Goal: Information Seeking & Learning: Learn about a topic

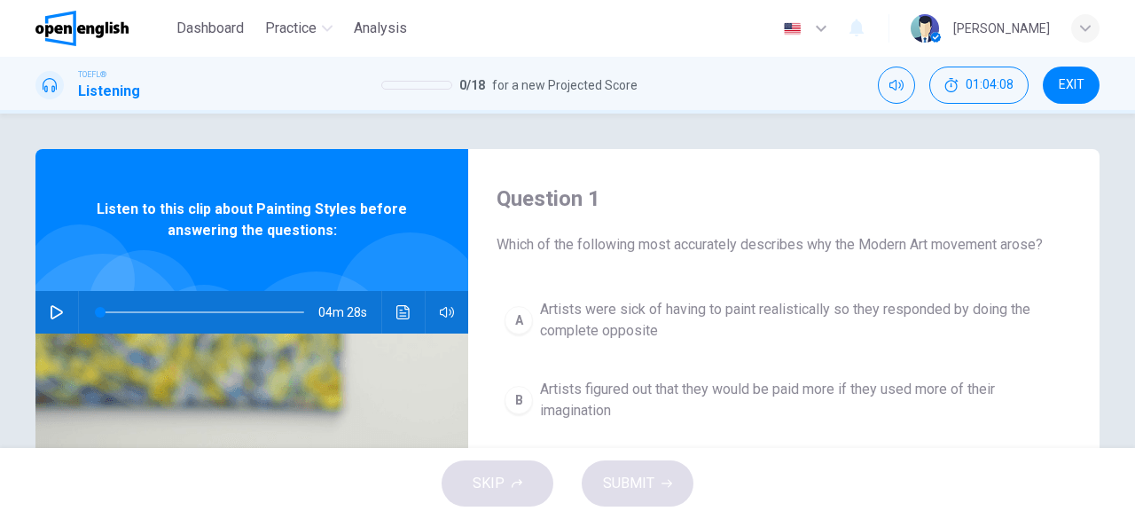
scroll to position [2, 0]
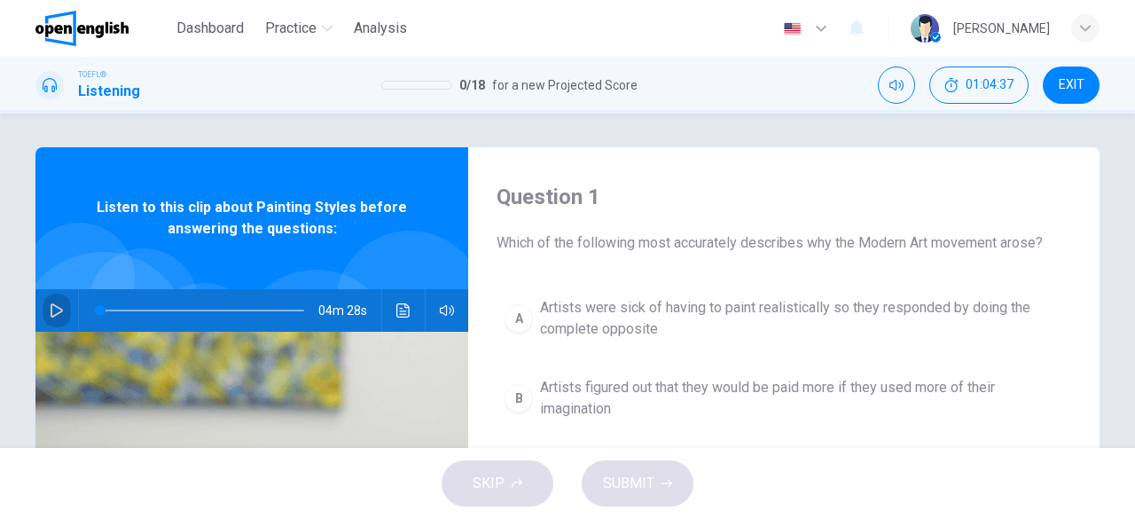
click at [43, 306] on button "button" at bounding box center [57, 310] width 28 height 43
click at [43, 317] on button "button" at bounding box center [57, 310] width 28 height 43
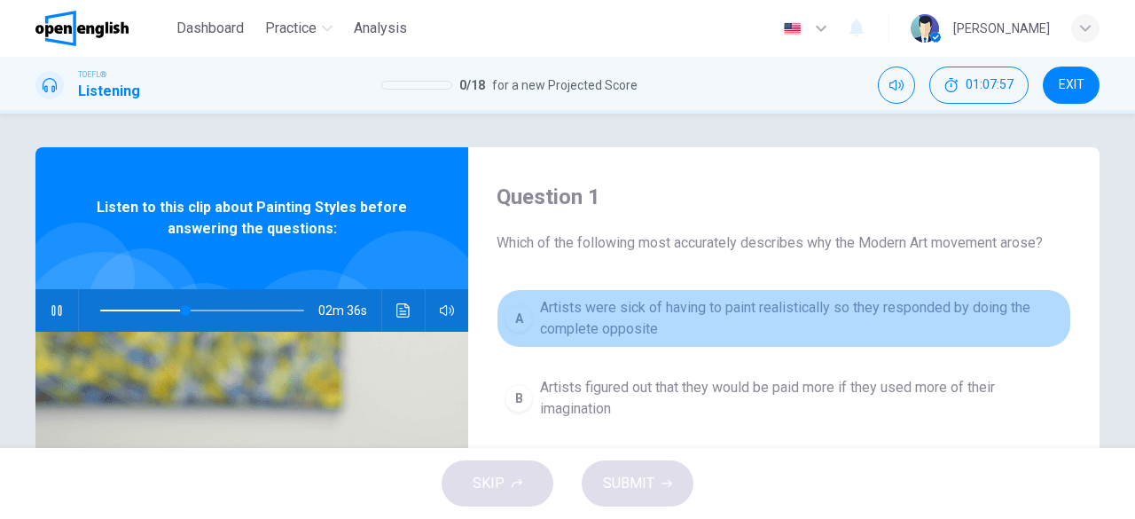
click at [571, 339] on span "Artists were sick of having to paint realistically so they responded by doing t…" at bounding box center [801, 318] width 523 height 43
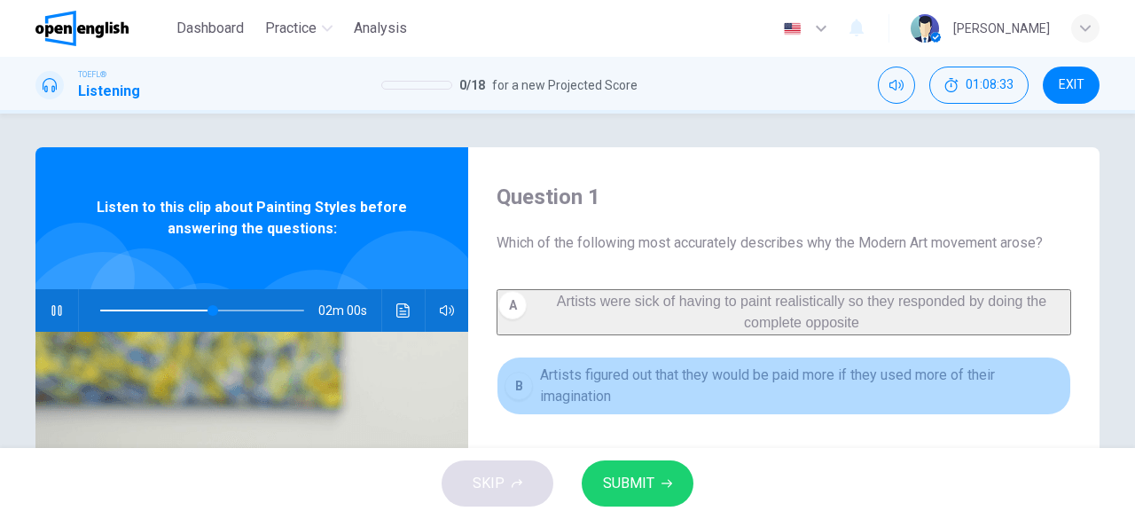
click at [580, 389] on span "Artists figured out that they would be paid more if they used more of their ima…" at bounding box center [801, 386] width 523 height 43
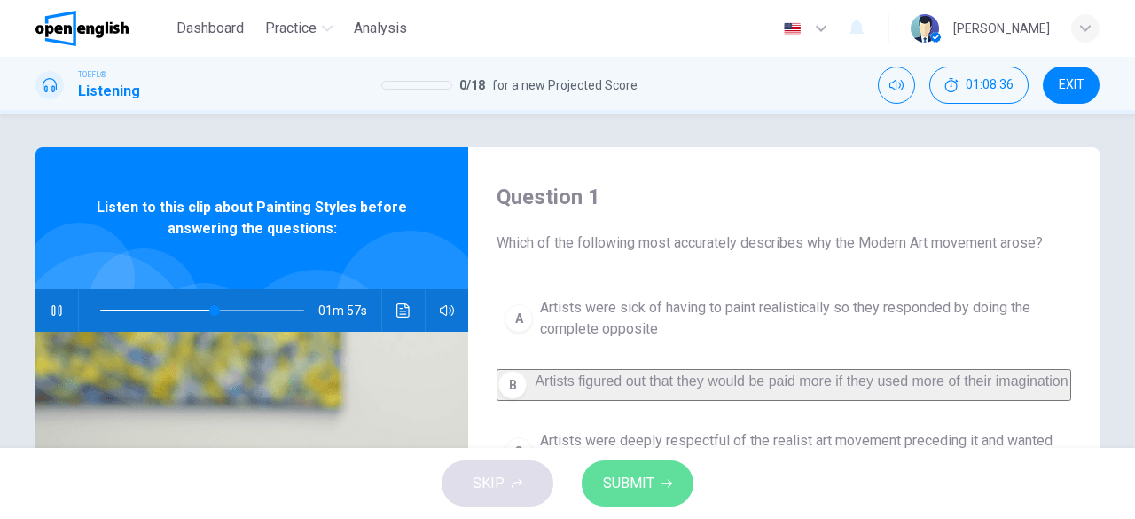
click at [658, 482] on button "SUBMIT" at bounding box center [638, 483] width 112 height 46
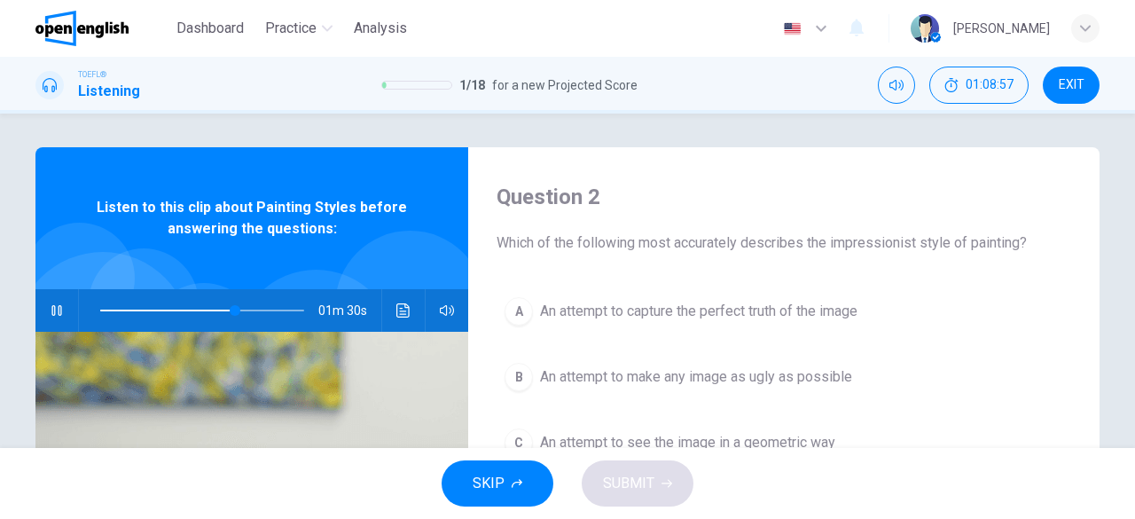
scroll to position [295, 0]
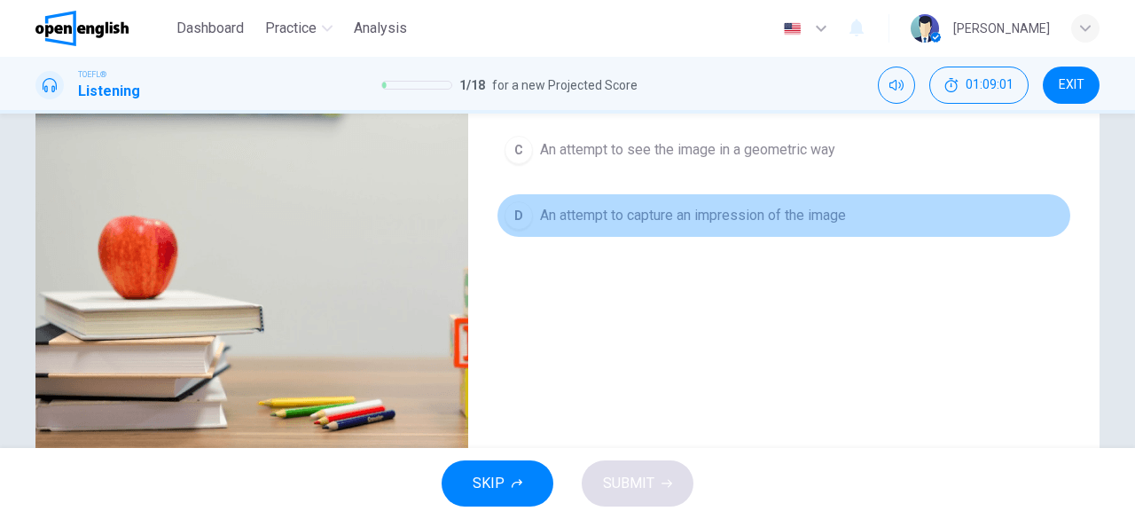
click at [740, 198] on button "D An attempt to capture an impression of the image" at bounding box center [784, 215] width 575 height 44
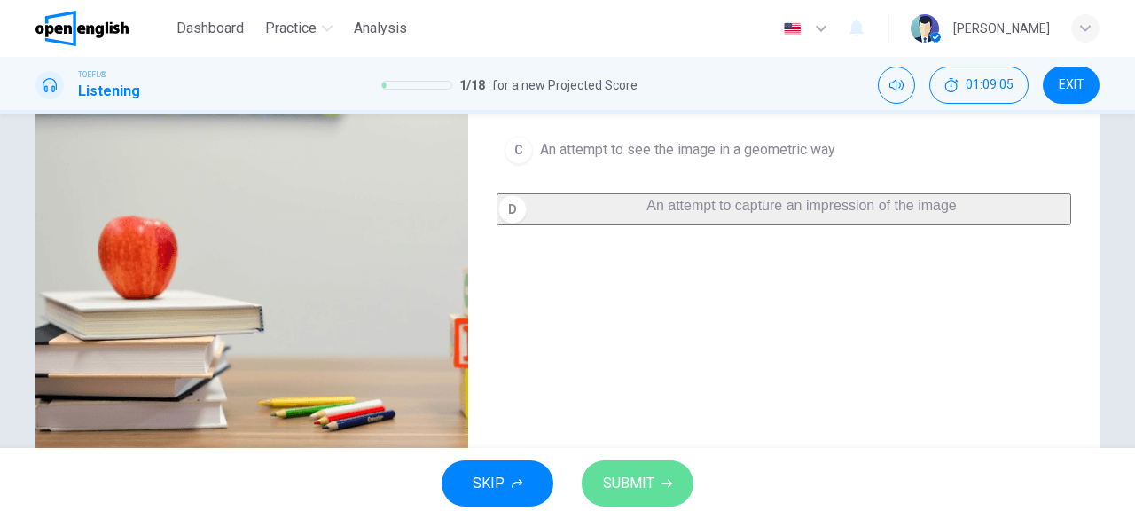
click at [646, 477] on span "SUBMIT" at bounding box center [628, 483] width 51 height 25
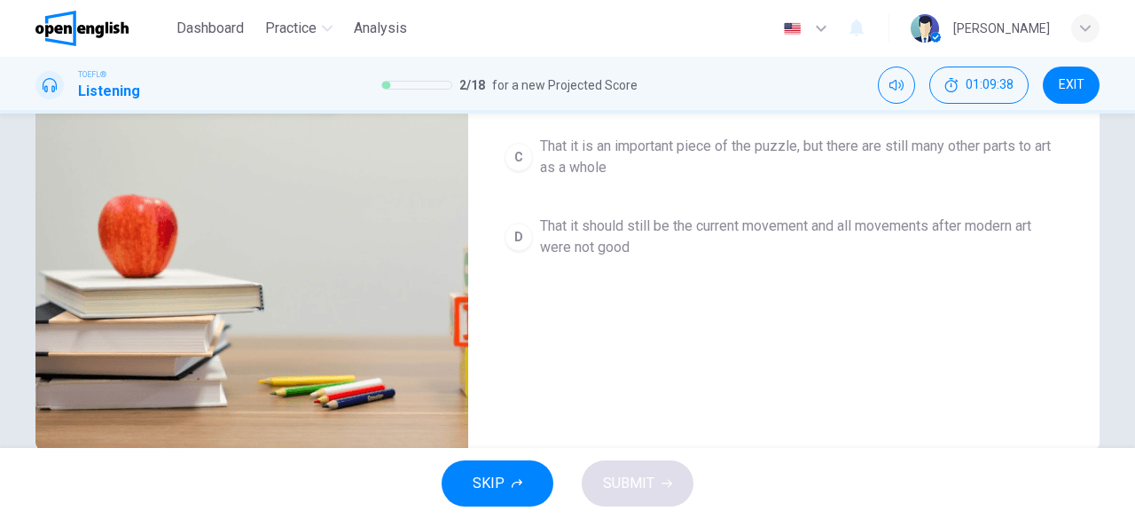
scroll to position [23, 0]
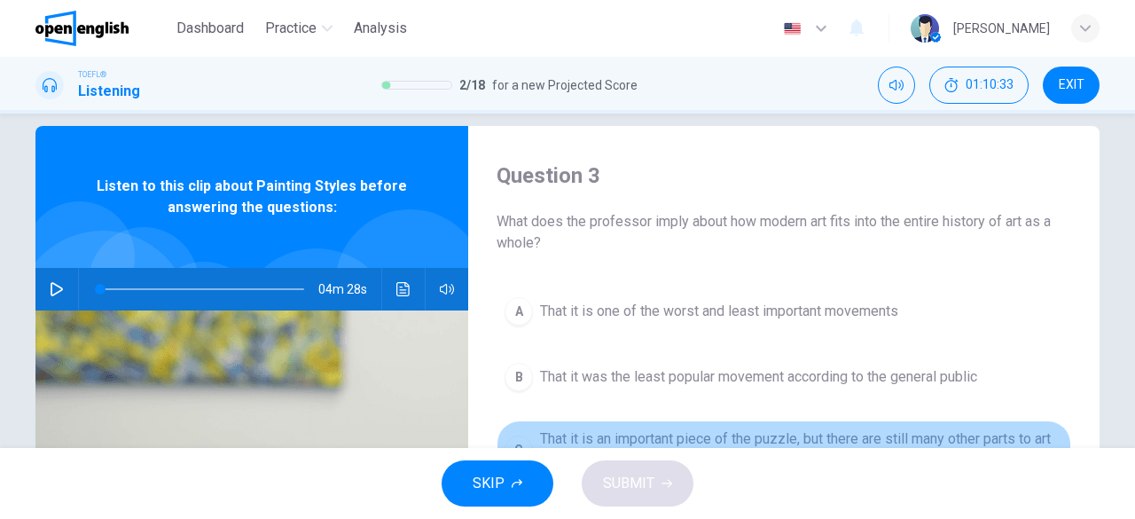
click at [1029, 435] on span "That it is an important piece of the puzzle, but there are still many other par…" at bounding box center [801, 449] width 523 height 43
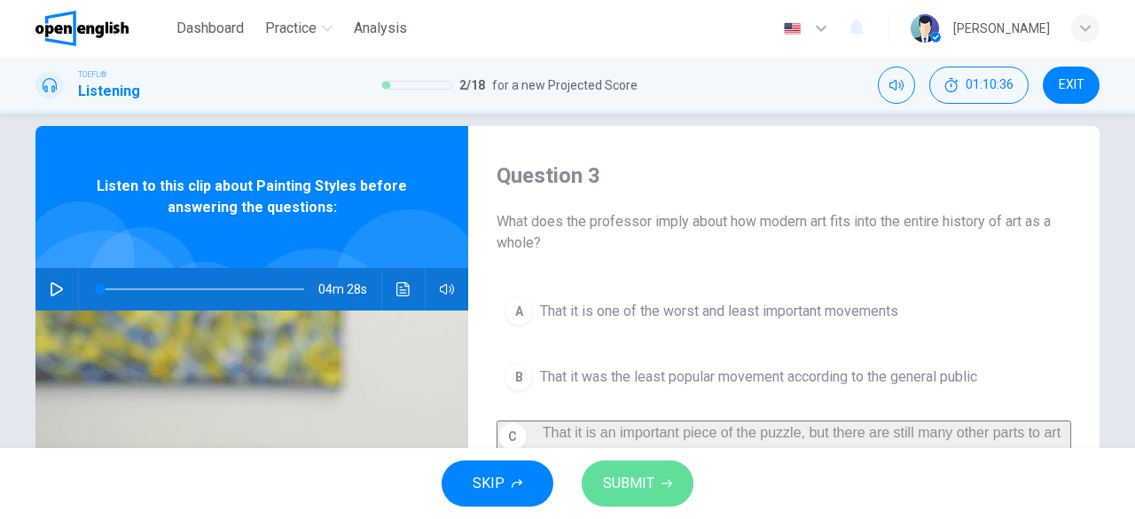
click at [641, 479] on span "SUBMIT" at bounding box center [628, 483] width 51 height 25
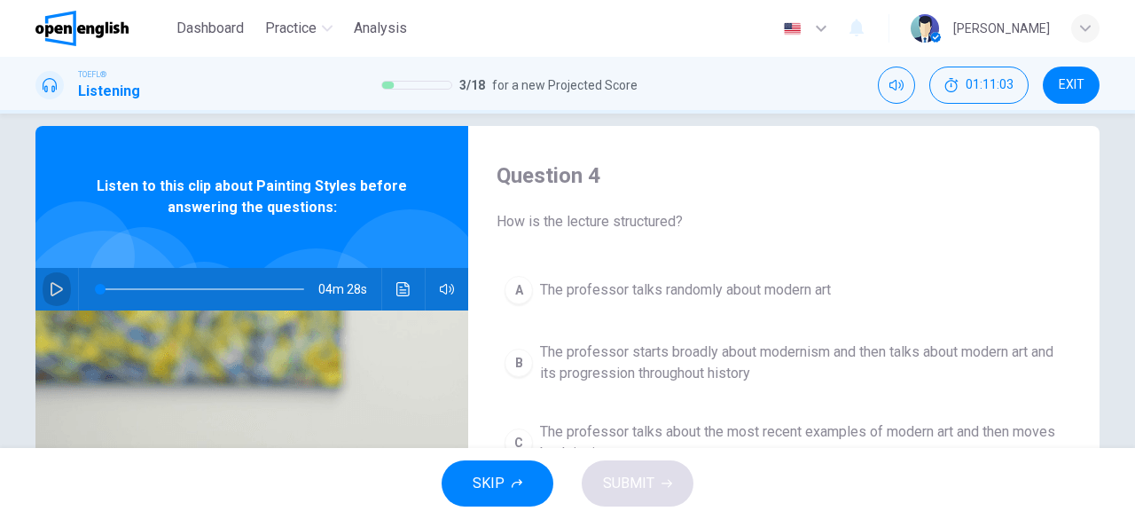
click at [53, 299] on button "button" at bounding box center [57, 289] width 28 height 43
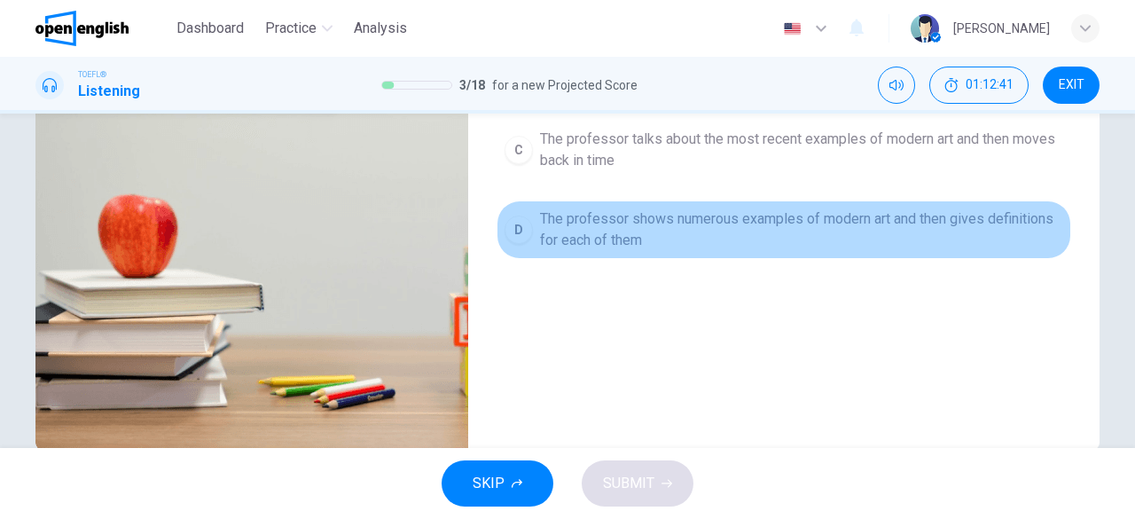
click at [914, 208] on span "The professor shows numerous examples of modern art and then gives definitions …" at bounding box center [801, 229] width 523 height 43
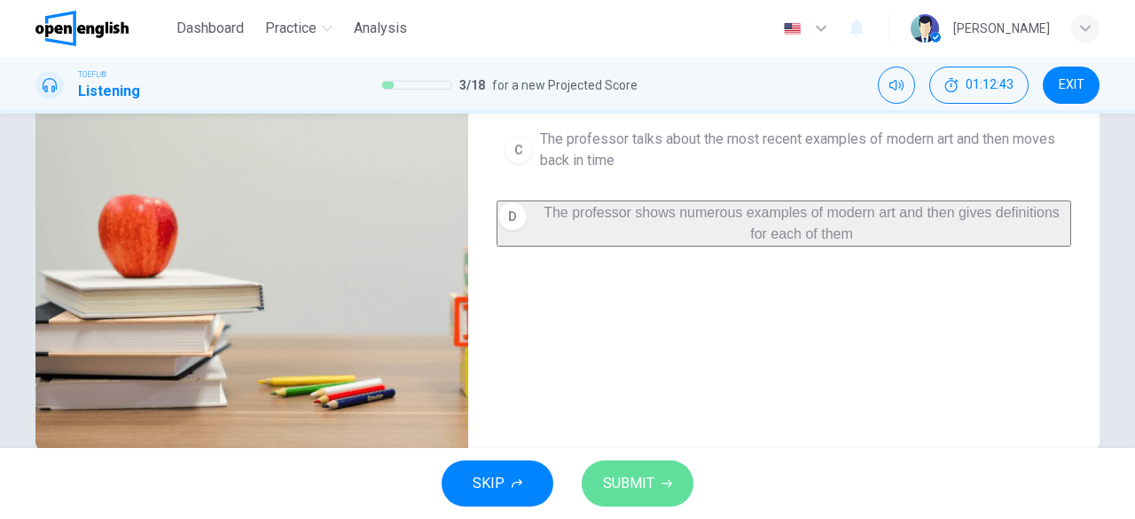
click at [625, 485] on span "SUBMIT" at bounding box center [628, 483] width 51 height 25
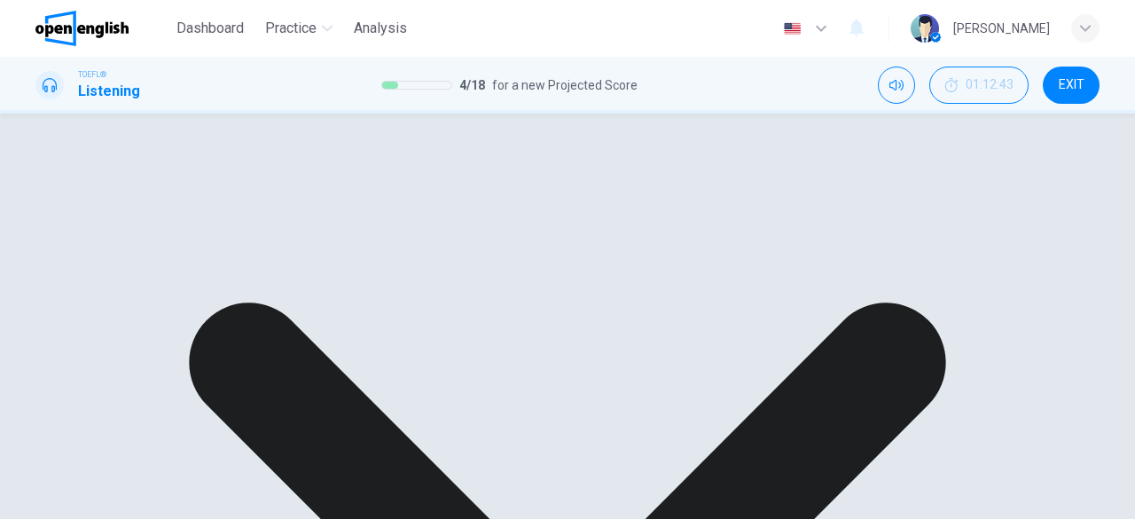
scroll to position [23, 0]
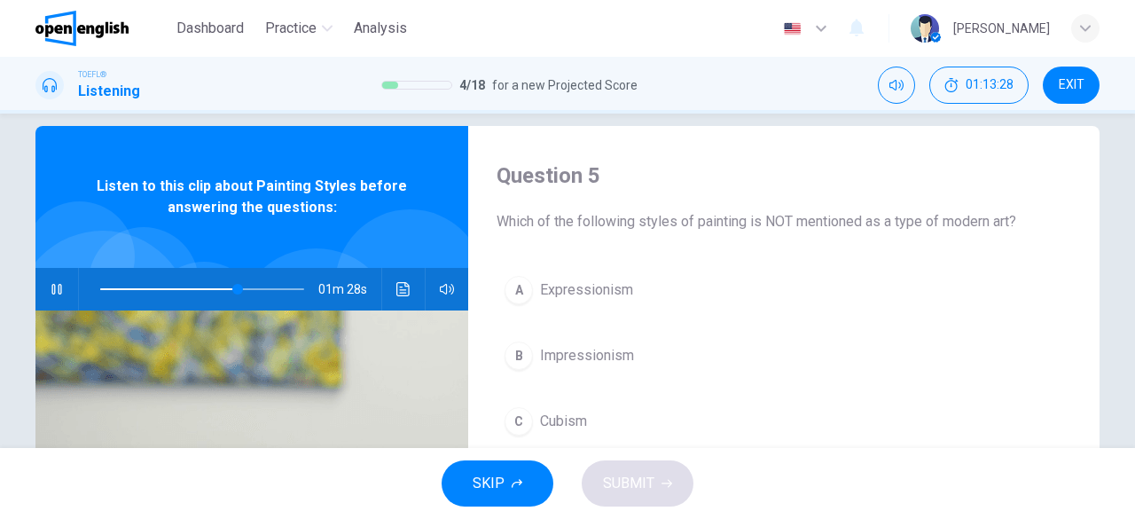
scroll to position [316, 0]
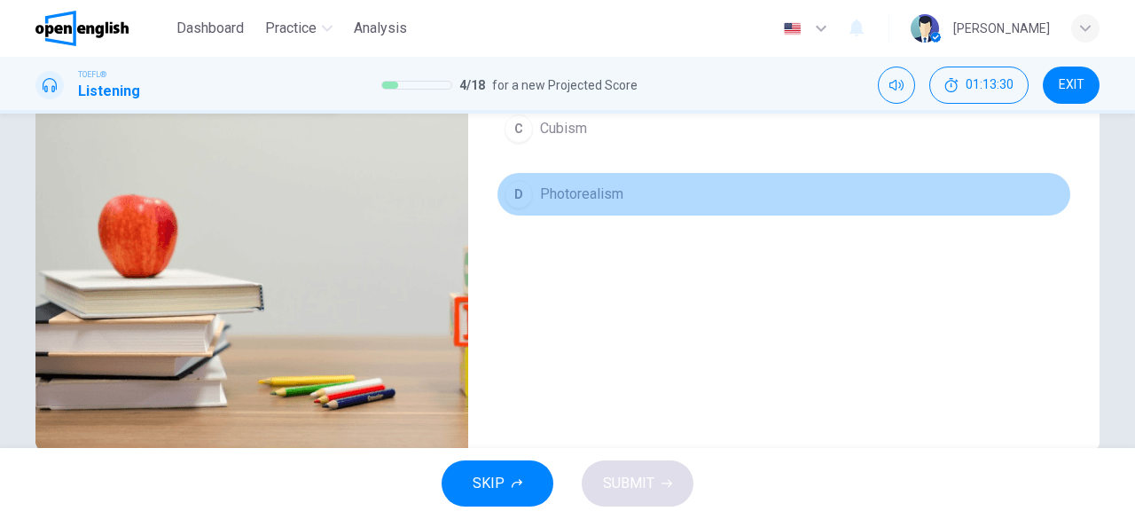
click at [562, 185] on span "Photorealism" at bounding box center [581, 194] width 83 height 21
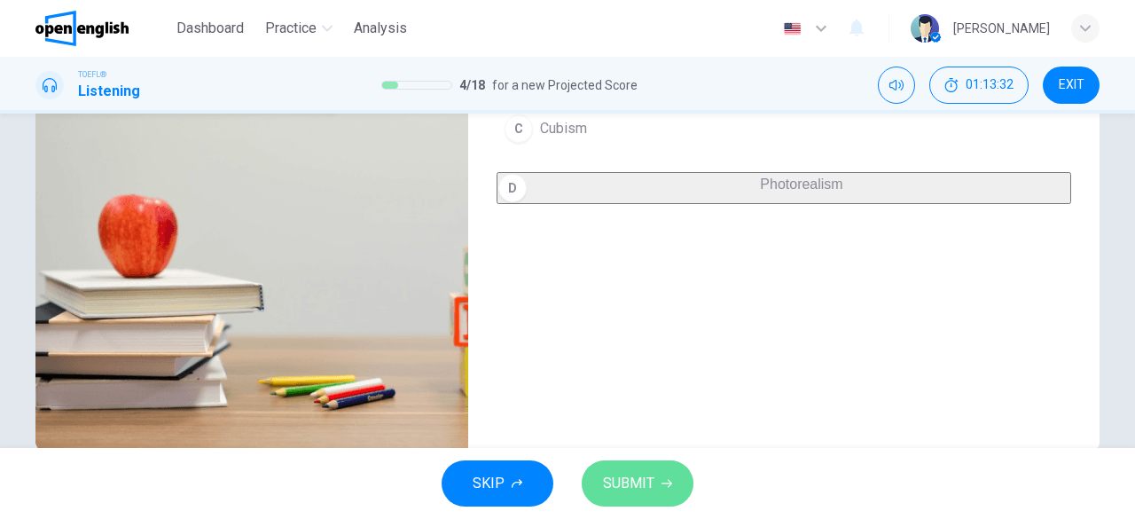
click at [623, 487] on span "SUBMIT" at bounding box center [628, 483] width 51 height 25
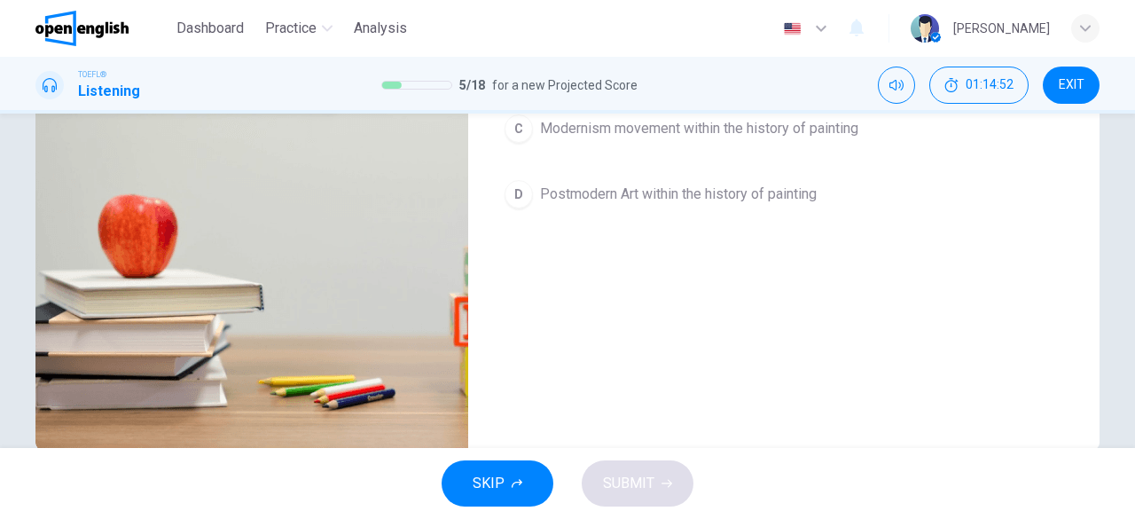
type input "*"
click at [1123, 162] on div "Question 6 What is the lecture mainly about? A The development of Impressionism…" at bounding box center [567, 141] width 1121 height 617
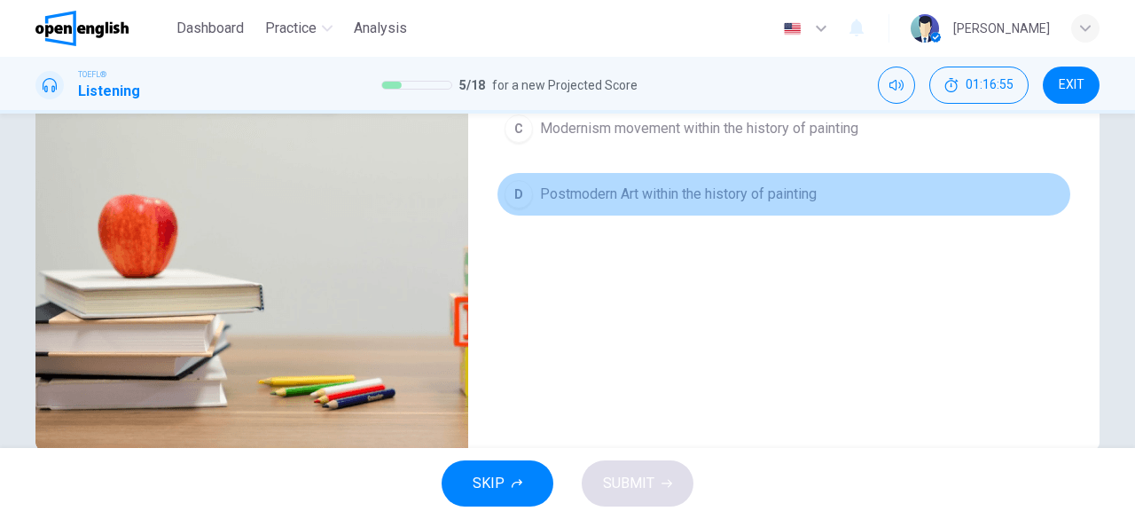
click at [788, 188] on span "Postmodern Art within the history of painting" at bounding box center [678, 194] width 277 height 21
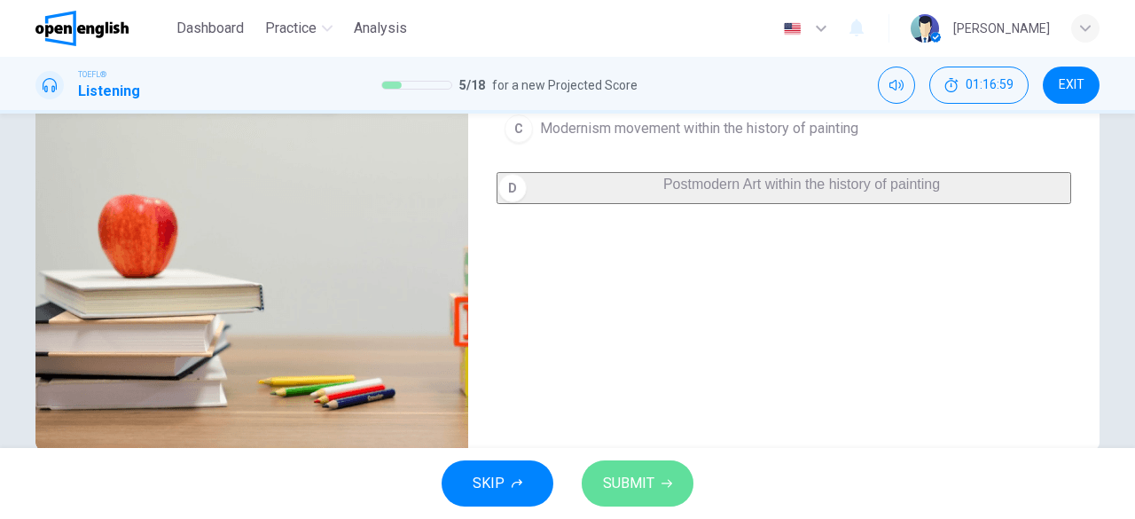
click at [656, 468] on button "SUBMIT" at bounding box center [638, 483] width 112 height 46
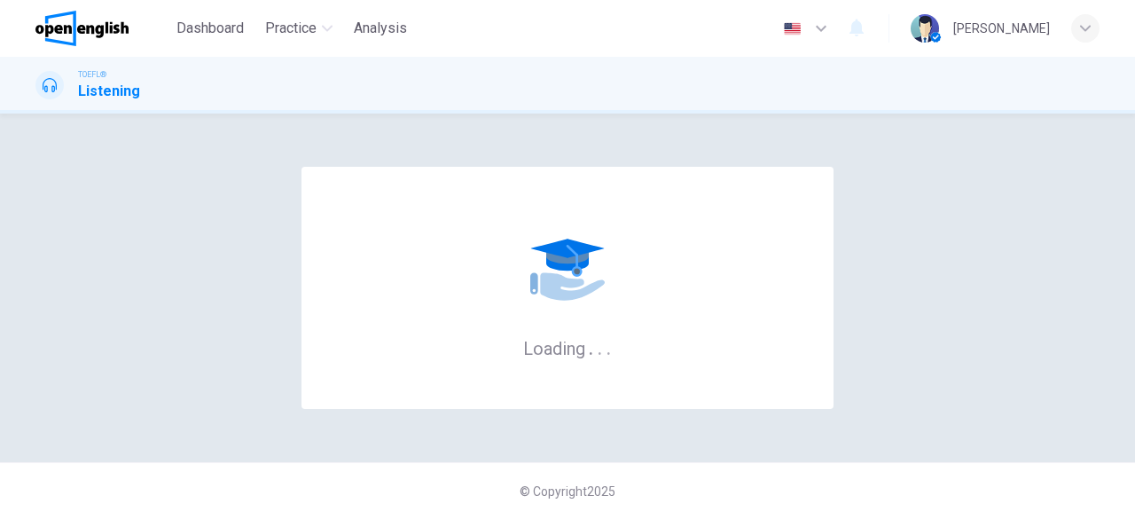
scroll to position [0, 0]
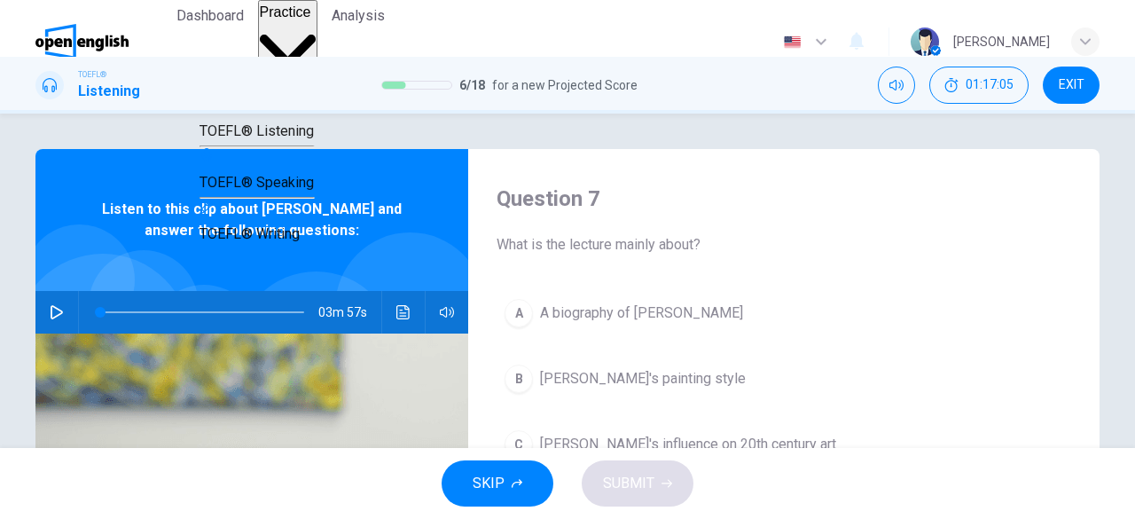
click at [317, 25] on icon "button" at bounding box center [288, 51] width 57 height 57
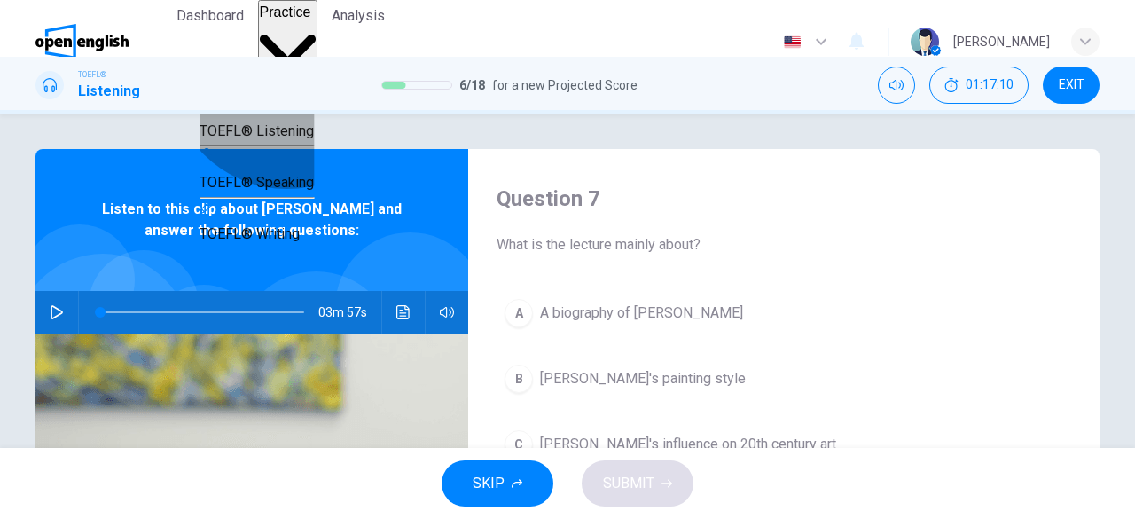
click at [287, 139] on span "TOEFL® Listening" at bounding box center [257, 130] width 114 height 17
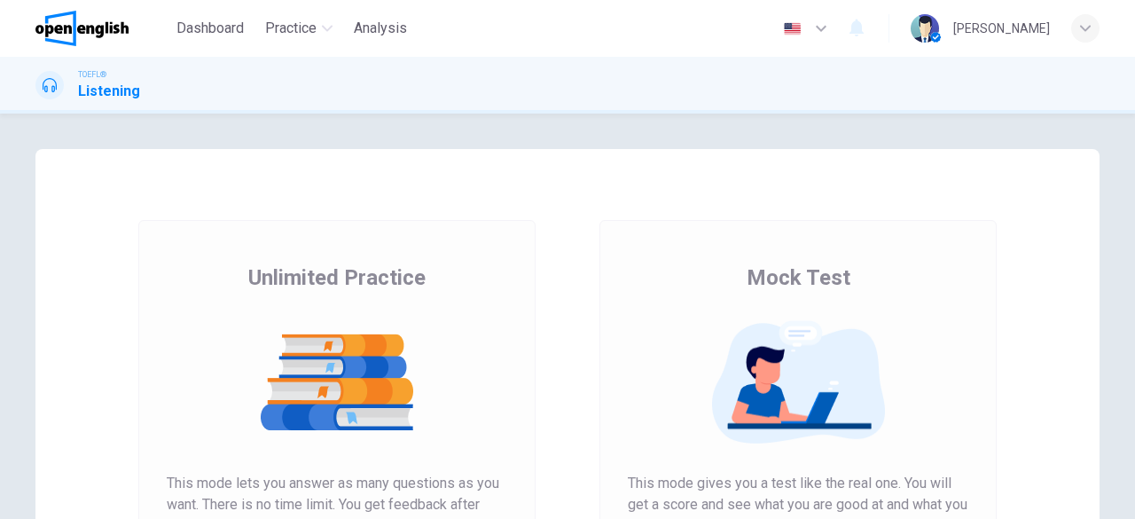
scroll to position [339, 0]
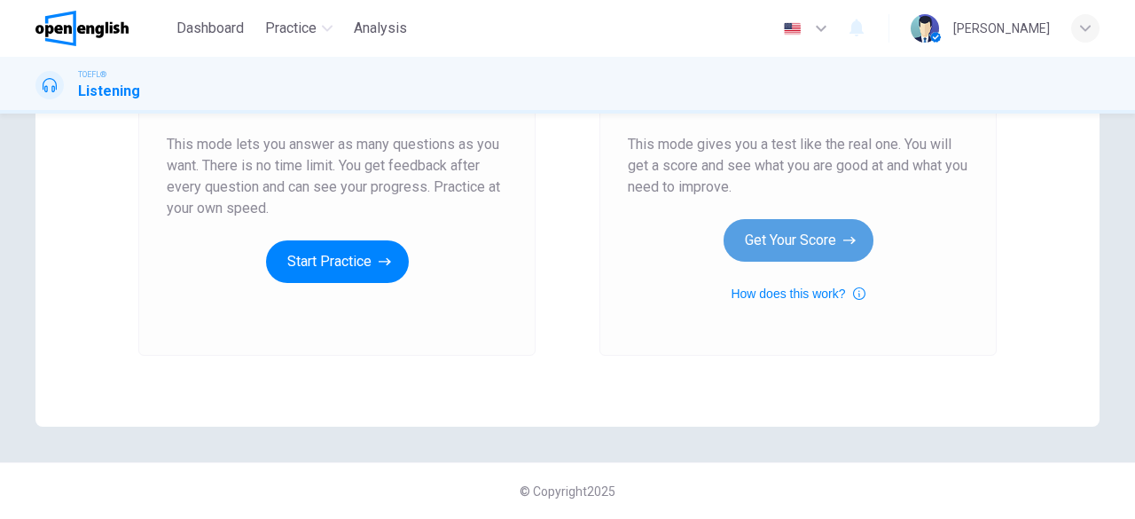
click at [770, 226] on button "Get Your Score" at bounding box center [799, 240] width 150 height 43
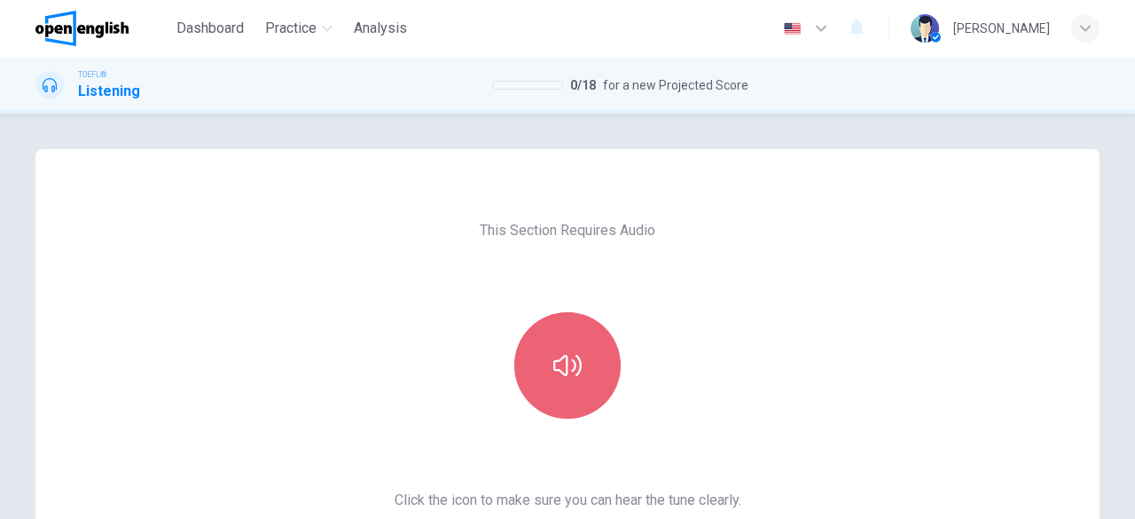
click at [555, 376] on icon "button" at bounding box center [568, 365] width 28 height 28
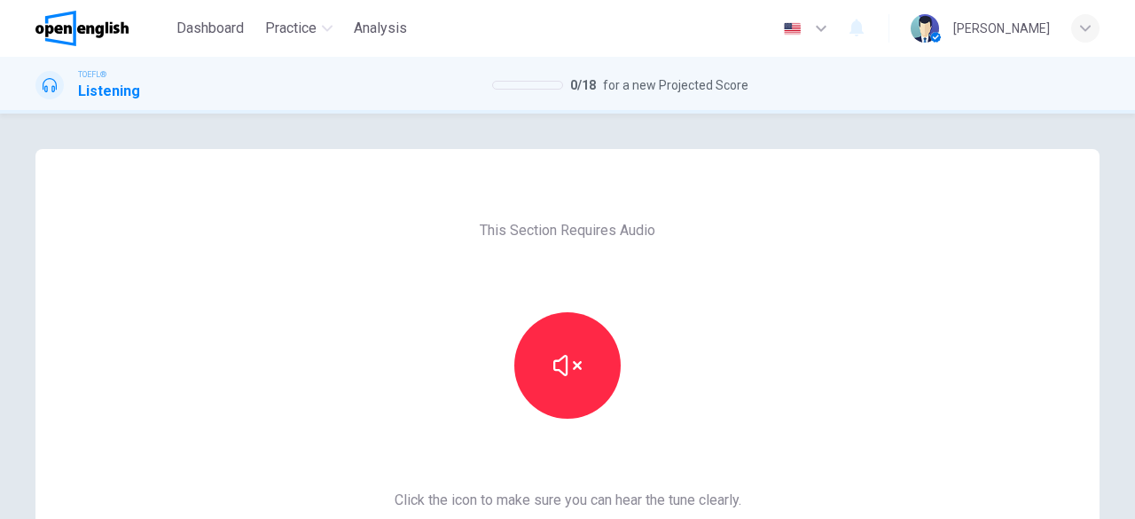
scroll to position [339, 0]
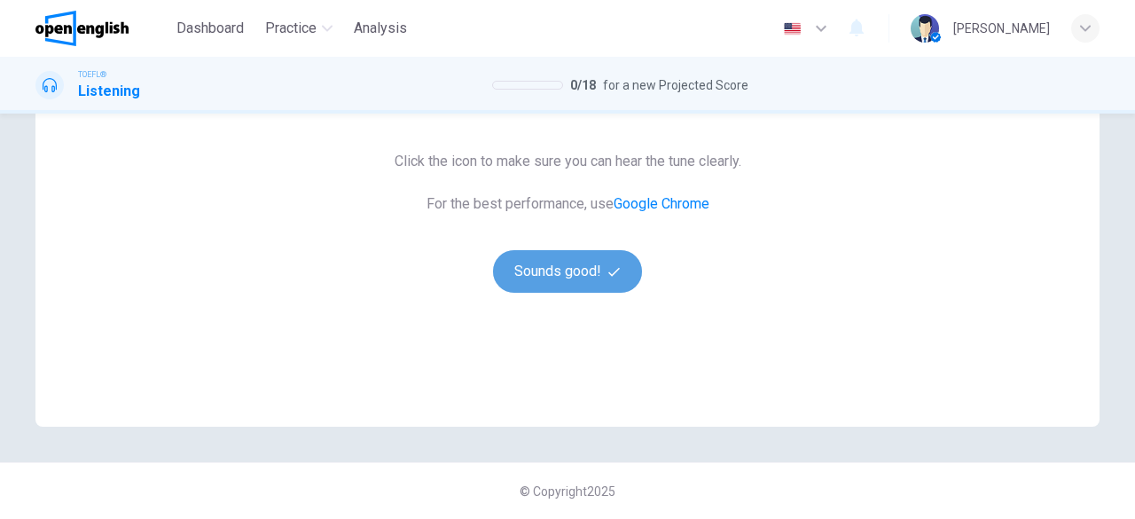
click at [550, 274] on button "Sounds good!" at bounding box center [567, 271] width 149 height 43
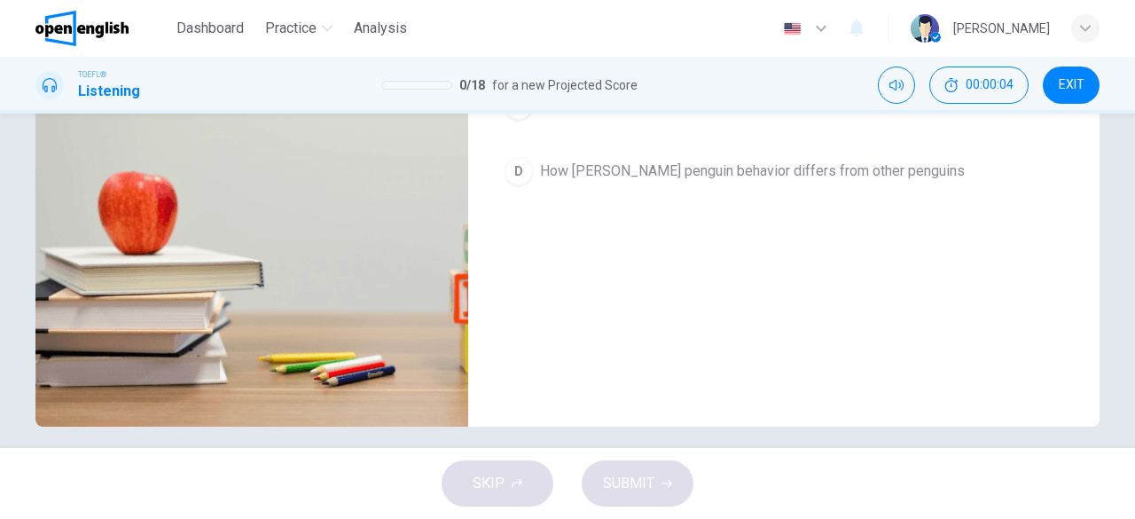
scroll to position [46, 0]
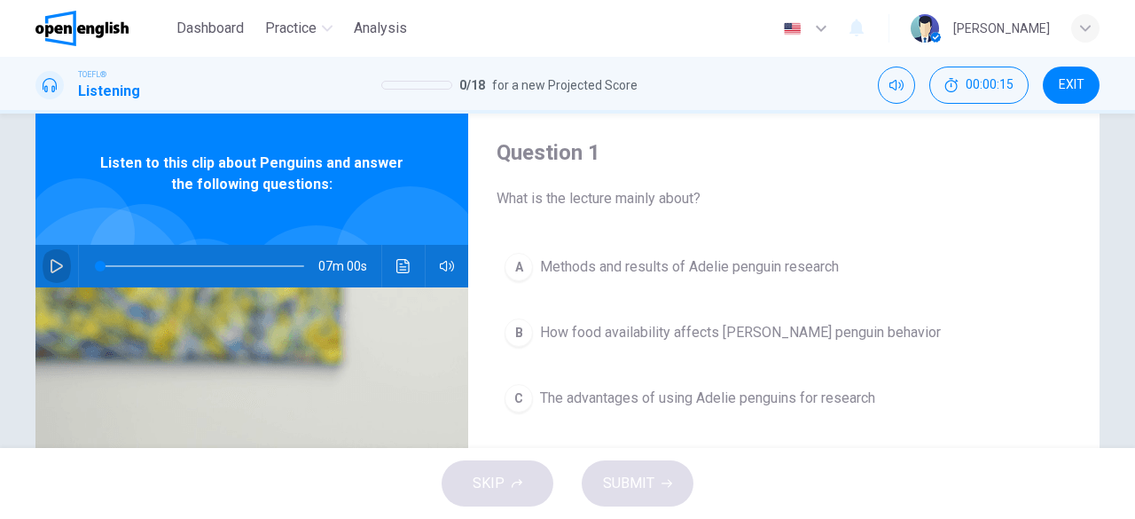
click at [52, 276] on button "button" at bounding box center [57, 266] width 28 height 43
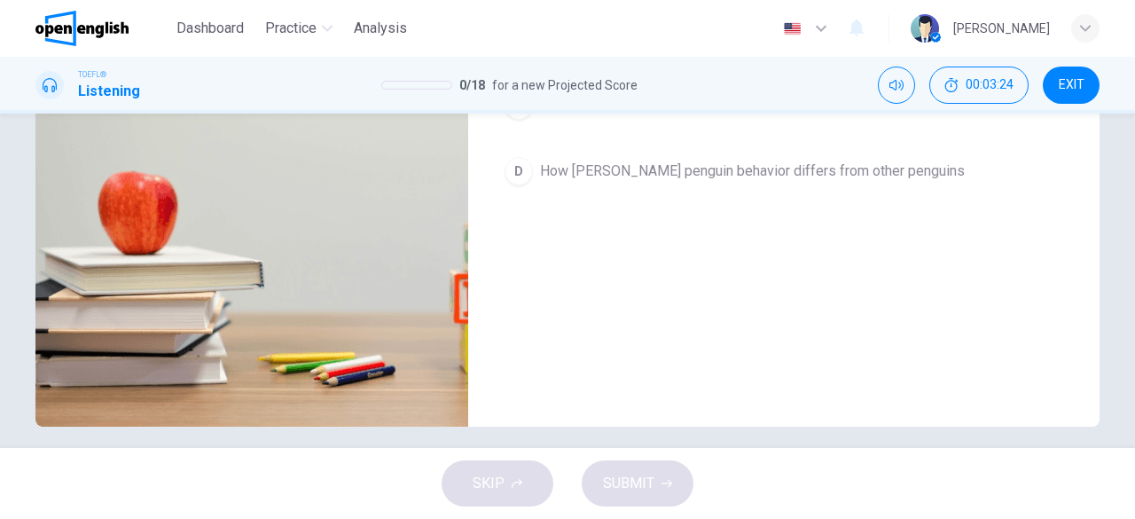
click at [837, 166] on span "How [PERSON_NAME] penguin behavior differs from other penguins" at bounding box center [752, 171] width 425 height 21
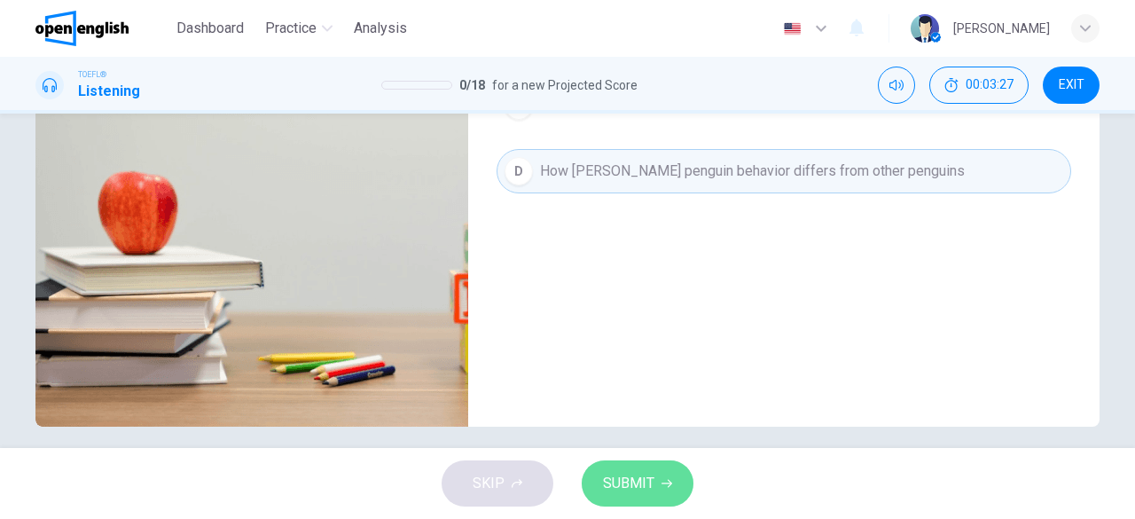
click at [634, 494] on span "SUBMIT" at bounding box center [628, 483] width 51 height 25
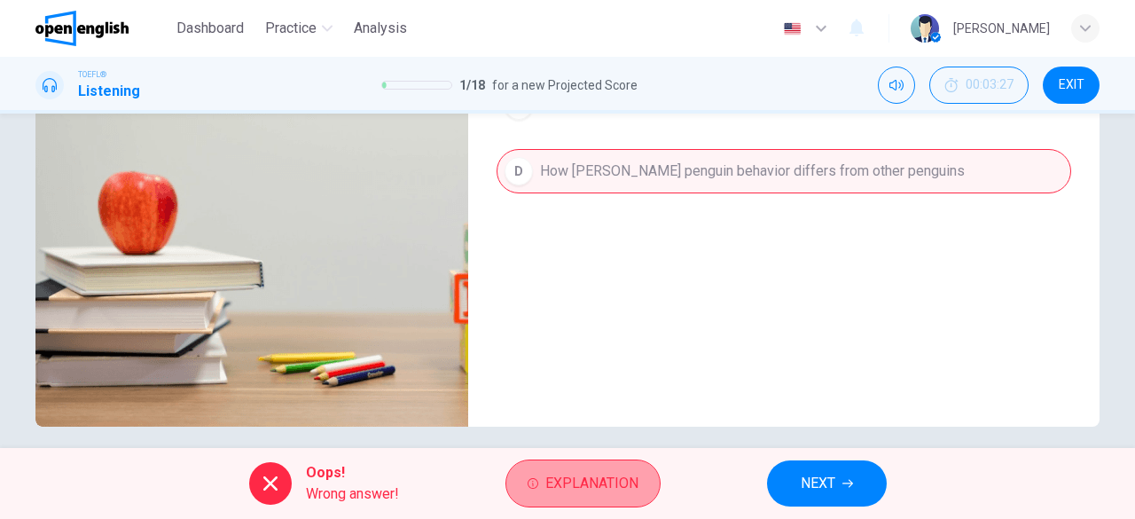
click at [646, 502] on button "Explanation" at bounding box center [583, 484] width 155 height 48
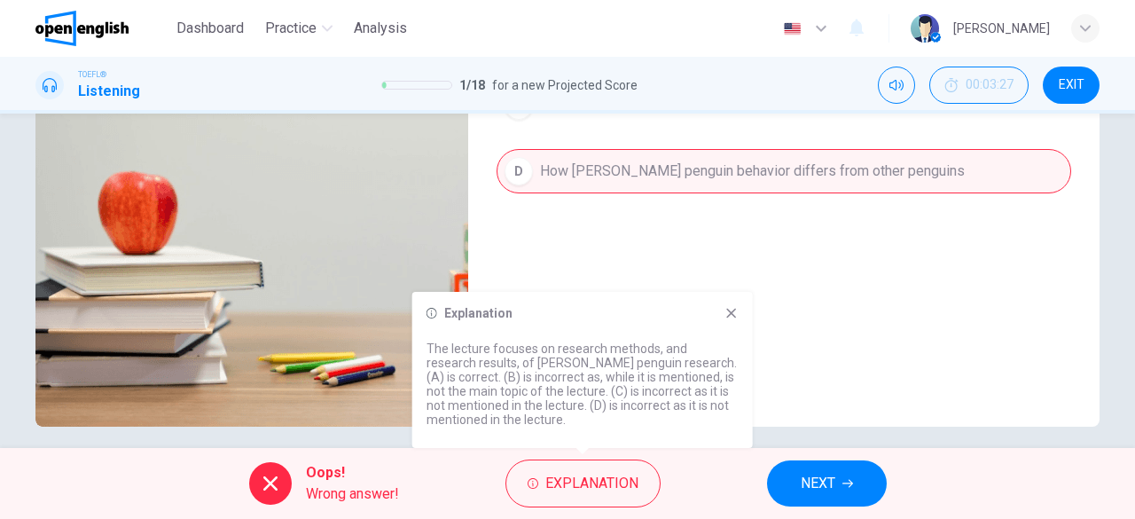
click at [1125, 194] on div "Question 1 What is the lecture mainly about? A Methods and results of [PERSON_N…" at bounding box center [567, 281] width 1135 height 334
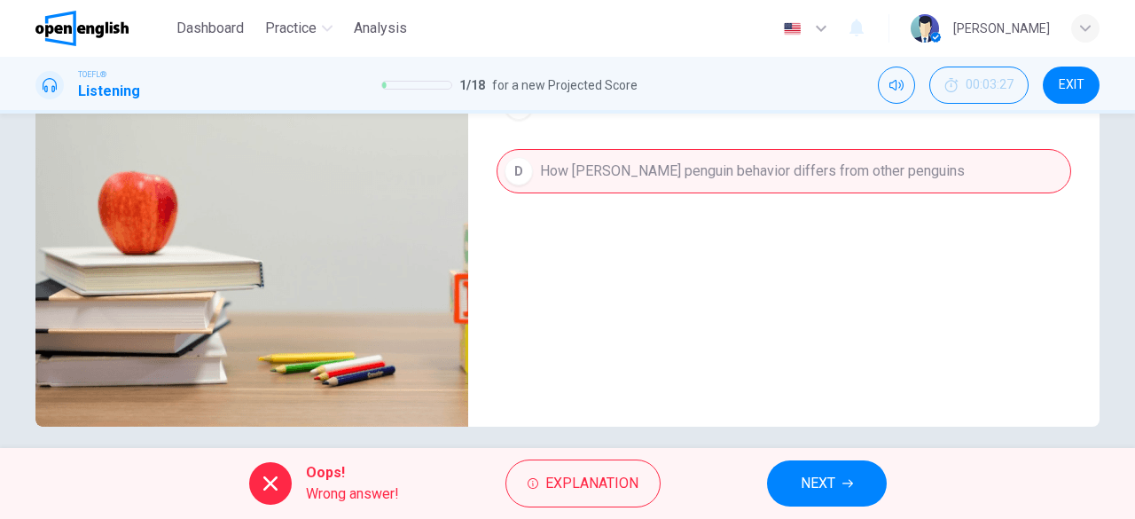
scroll to position [46, 0]
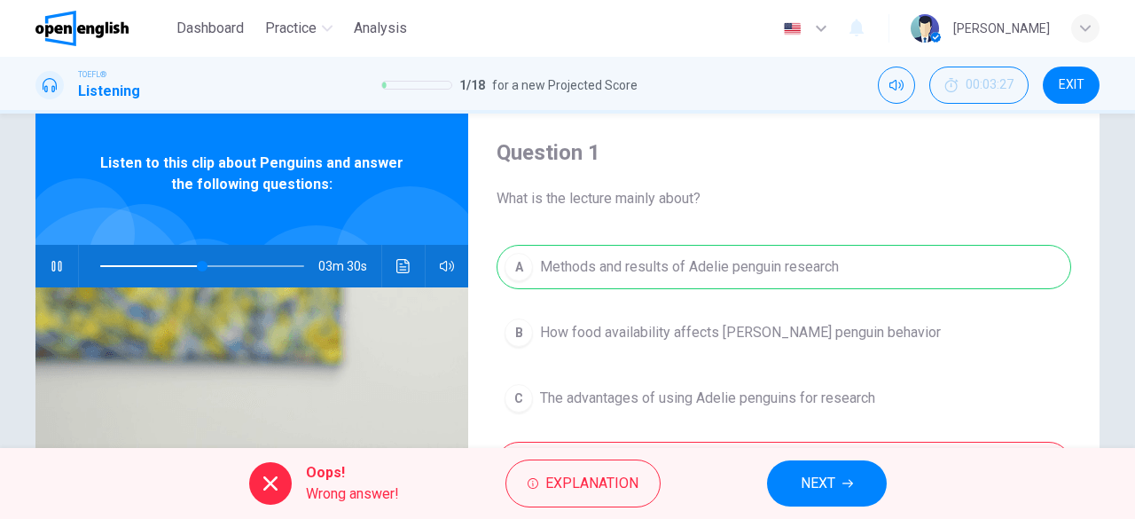
click at [862, 501] on button "NEXT" at bounding box center [827, 483] width 120 height 46
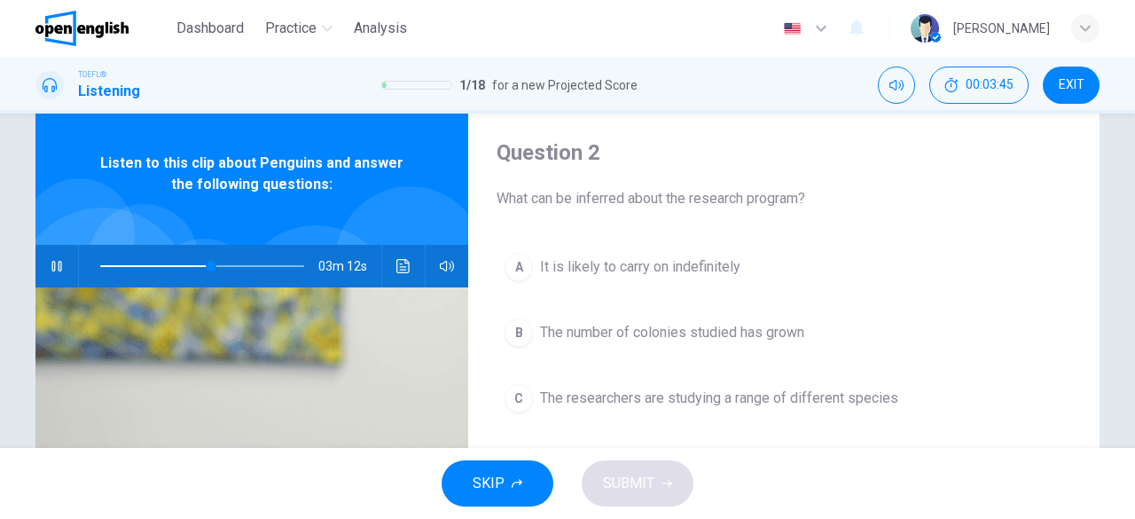
click at [89, 264] on div at bounding box center [199, 266] width 240 height 43
click at [100, 264] on span at bounding box center [202, 266] width 204 height 25
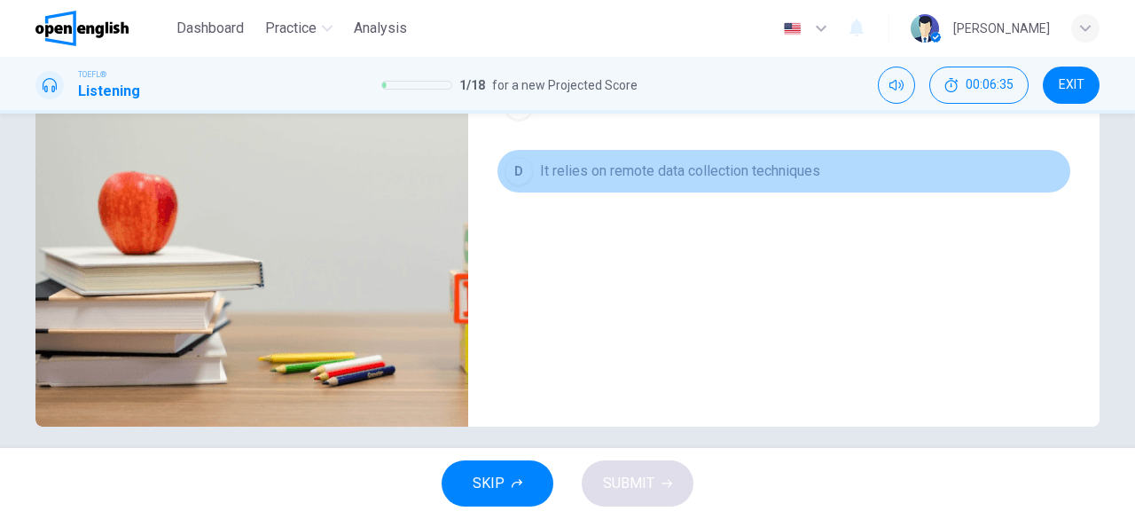
click at [794, 176] on span "It relies on remote data collection techniques" at bounding box center [680, 171] width 280 height 21
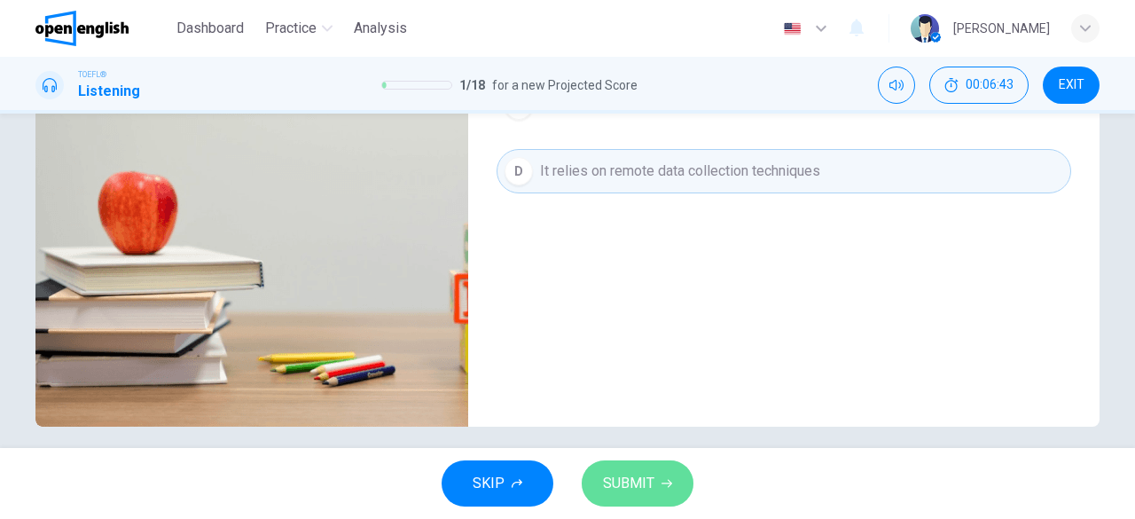
click at [672, 482] on button "SUBMIT" at bounding box center [638, 483] width 112 height 46
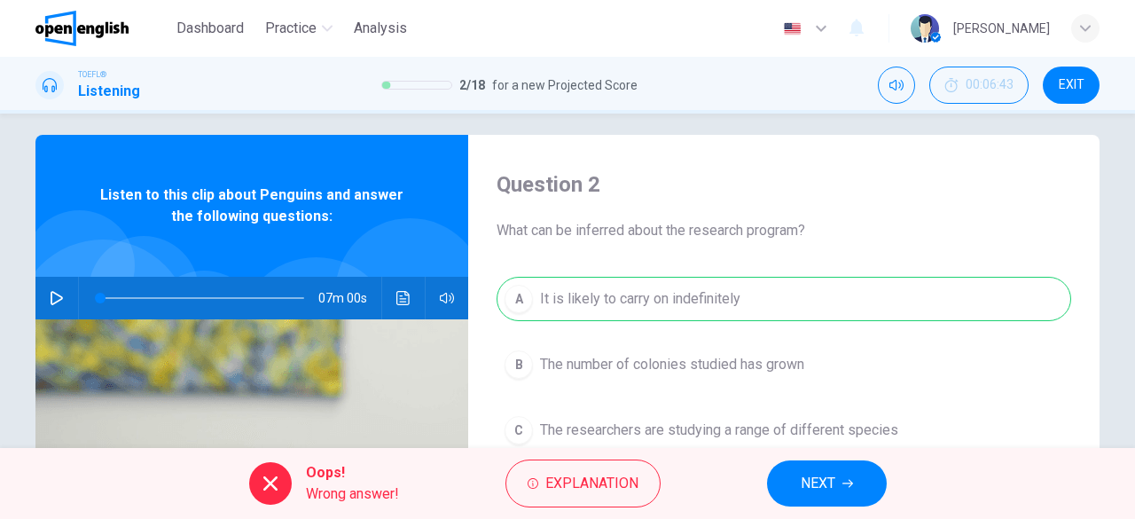
scroll to position [0, 0]
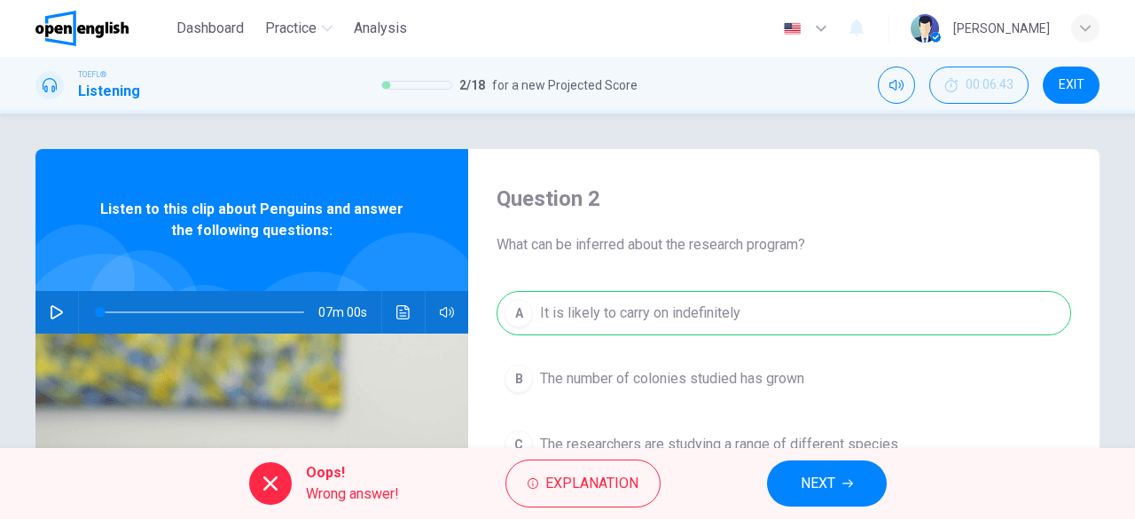
click at [50, 309] on icon "button" at bounding box center [57, 312] width 14 height 14
type input "**"
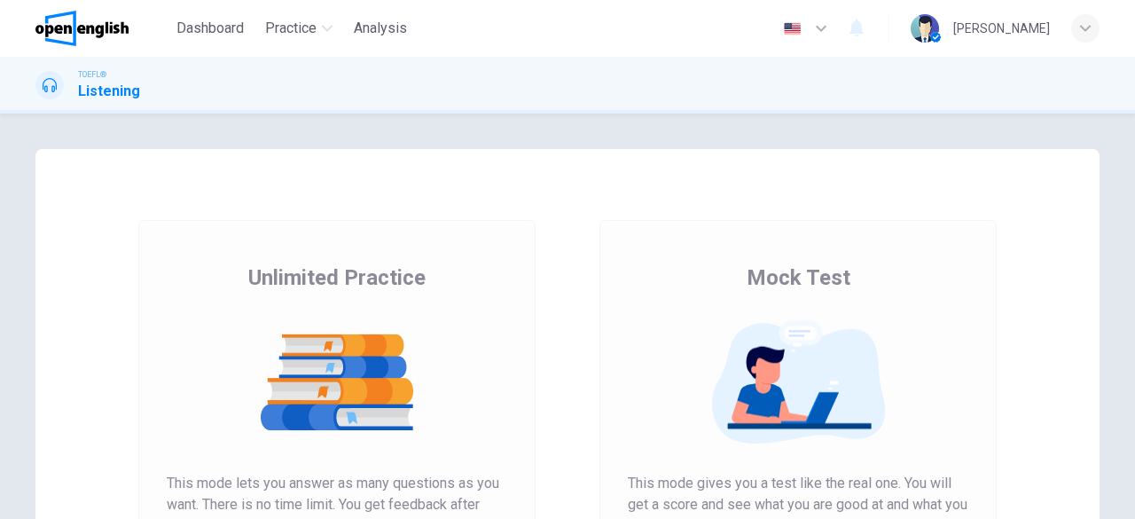
scroll to position [339, 0]
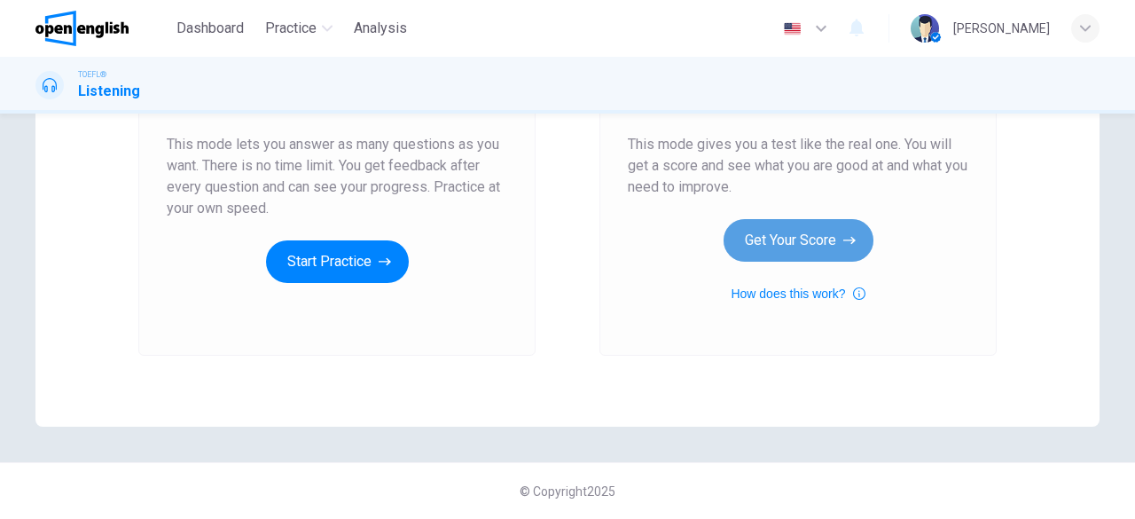
click at [742, 233] on button "Get Your Score" at bounding box center [799, 240] width 150 height 43
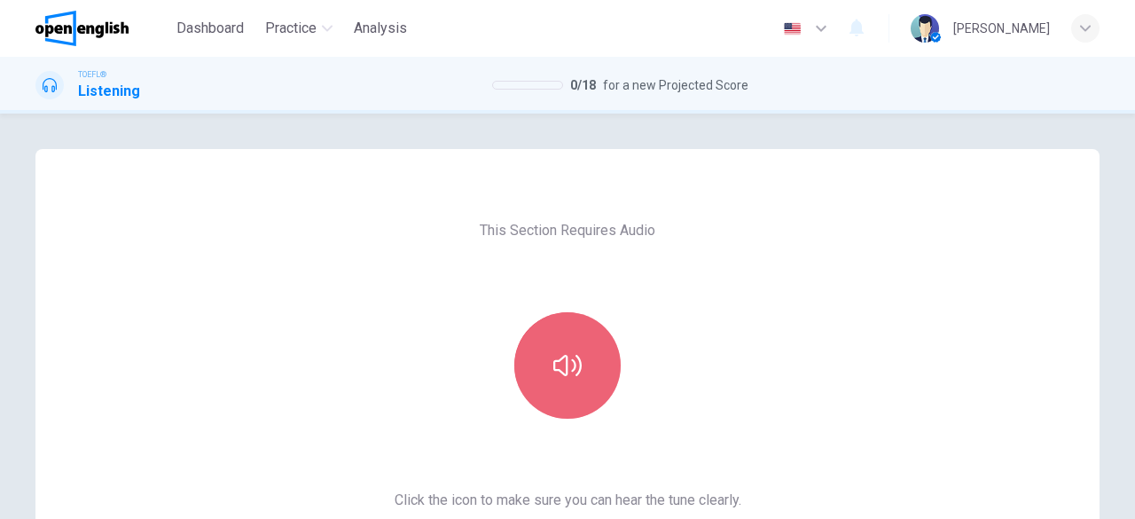
click at [564, 391] on button "button" at bounding box center [568, 365] width 106 height 106
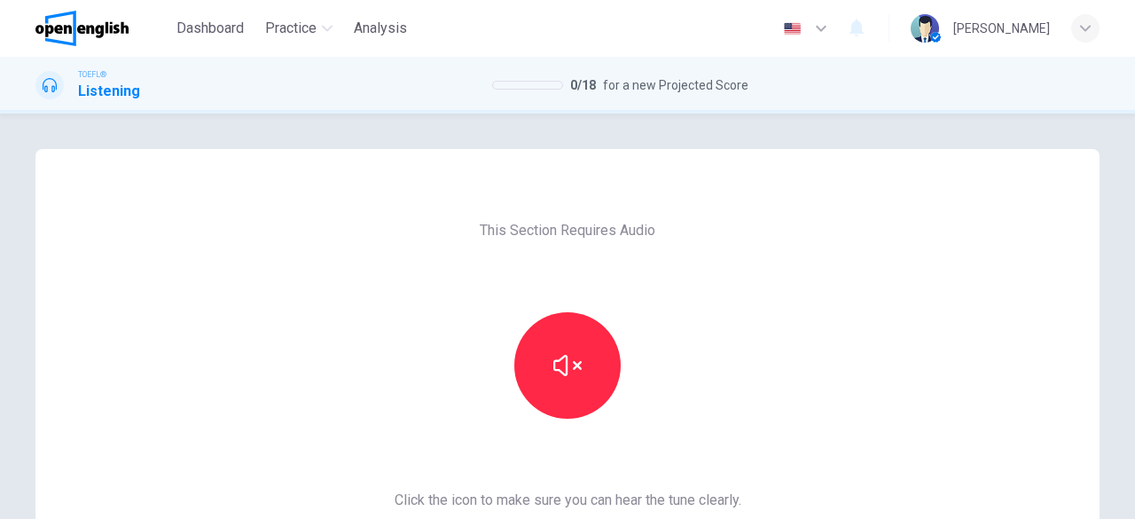
scroll to position [339, 0]
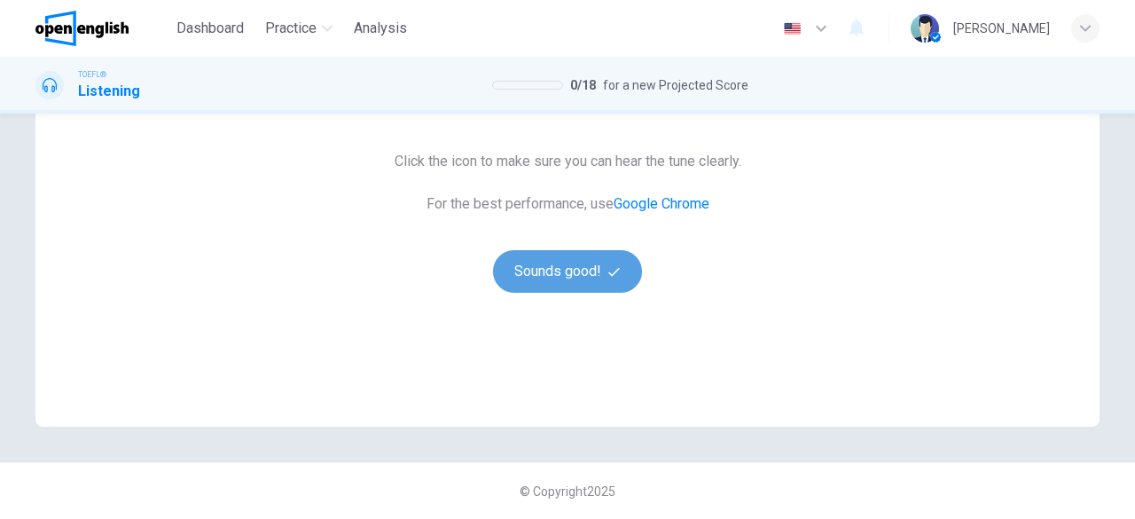
click at [545, 251] on button "Sounds good!" at bounding box center [567, 271] width 149 height 43
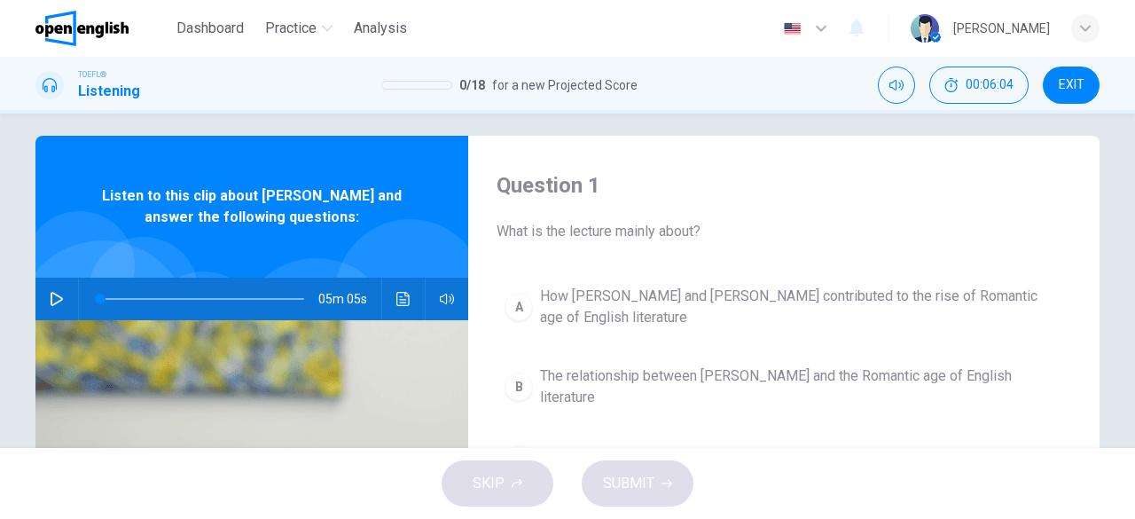
scroll to position [0, 0]
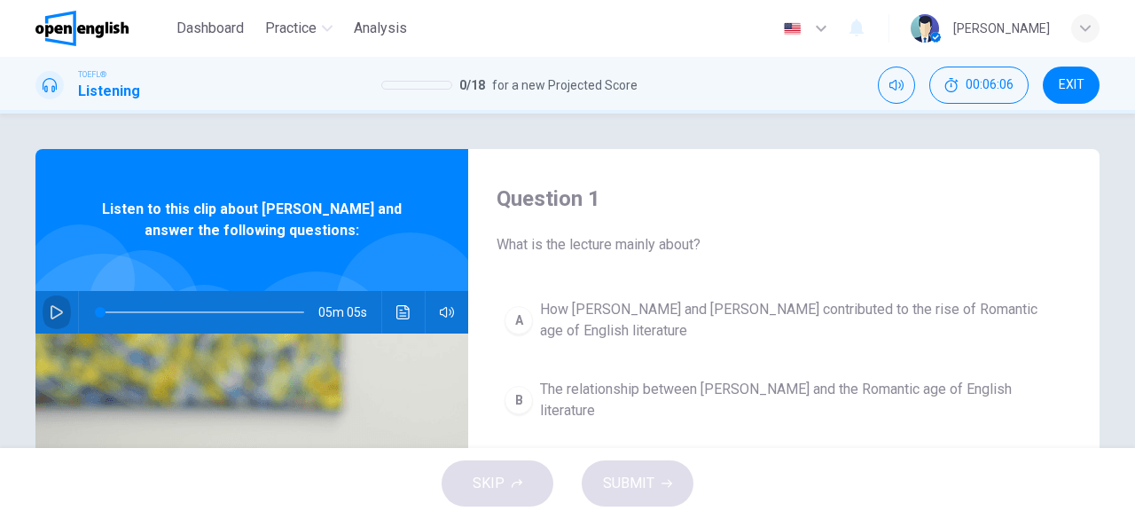
click at [43, 310] on button "button" at bounding box center [57, 312] width 28 height 43
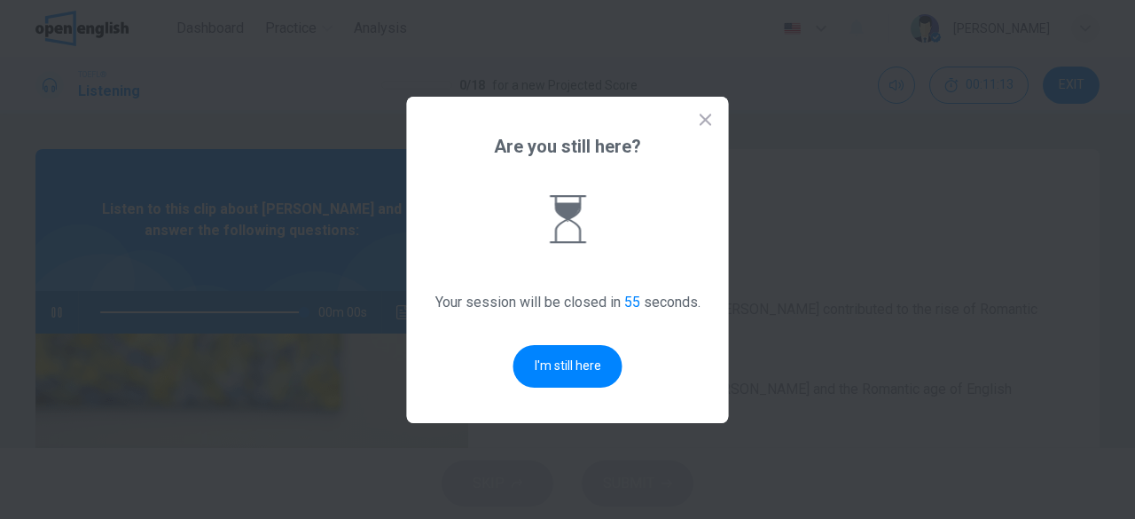
type input "*"
